Goal: Task Accomplishment & Management: Manage account settings

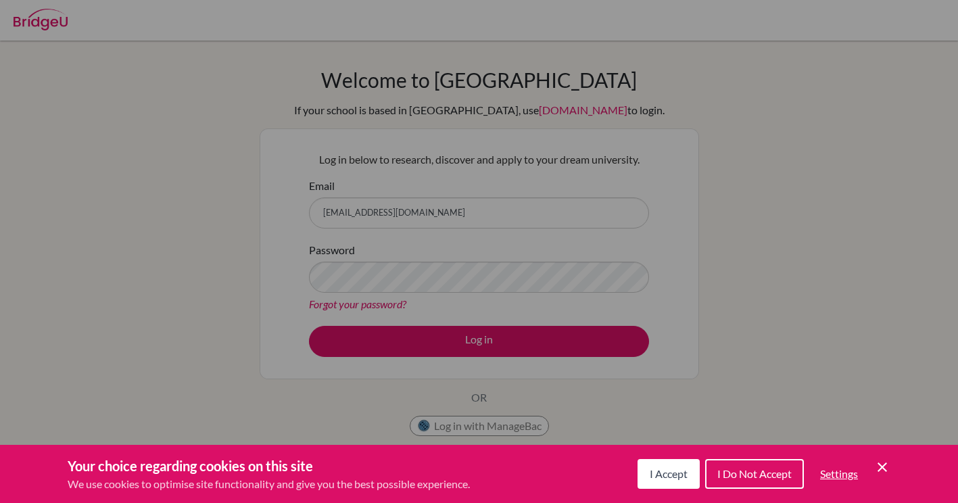
click at [408, 276] on div "Cookie Preferences" at bounding box center [479, 251] width 958 height 503
click at [670, 487] on button "I Accept" at bounding box center [668, 474] width 62 height 30
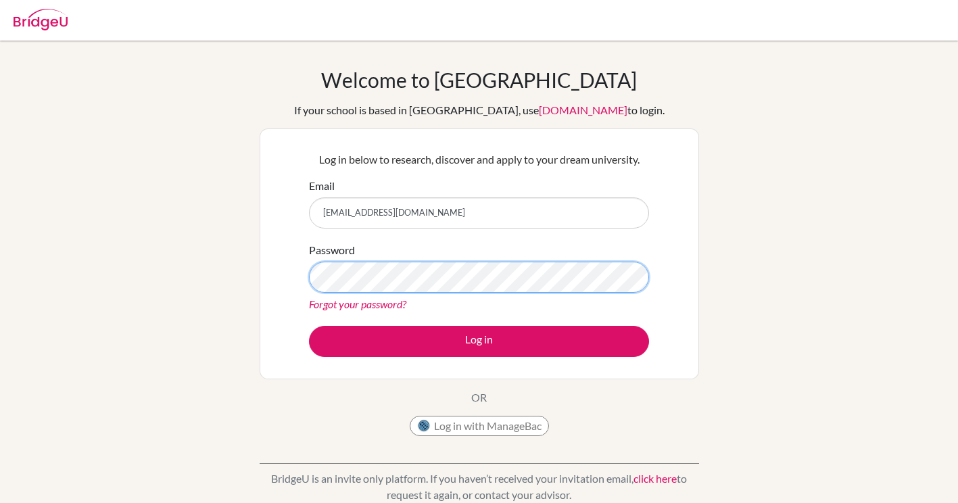
click at [309, 326] on button "Log in" at bounding box center [479, 341] width 340 height 31
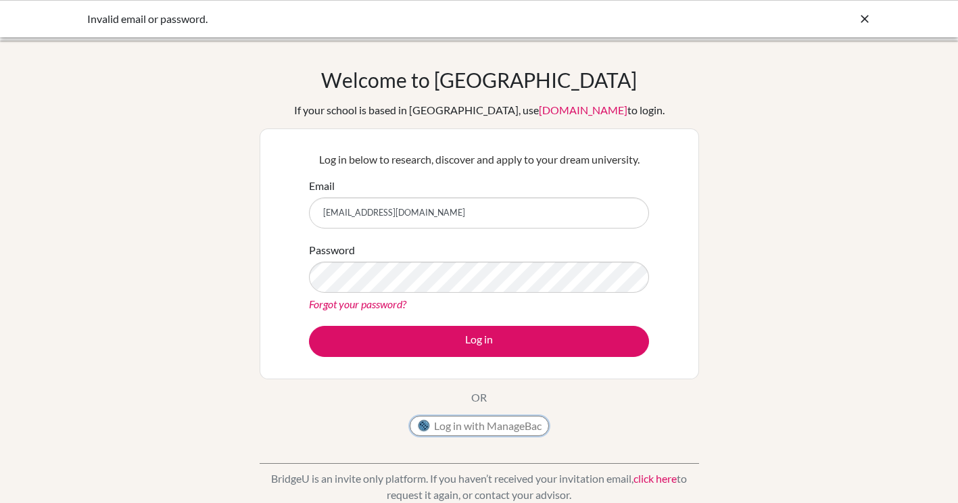
click at [487, 425] on button "Log in with ManageBac" at bounding box center [479, 426] width 139 height 20
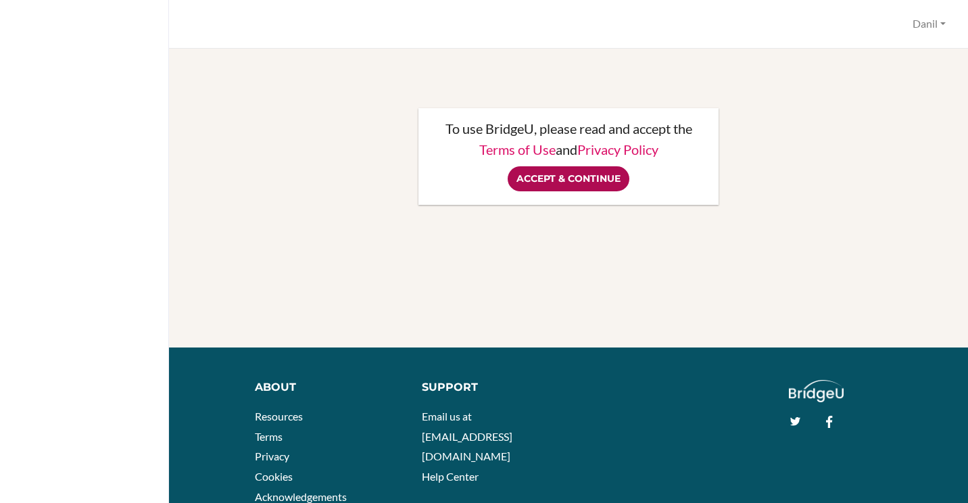
click at [579, 170] on input "Accept & Continue" at bounding box center [569, 178] width 122 height 25
